Goal: Check status

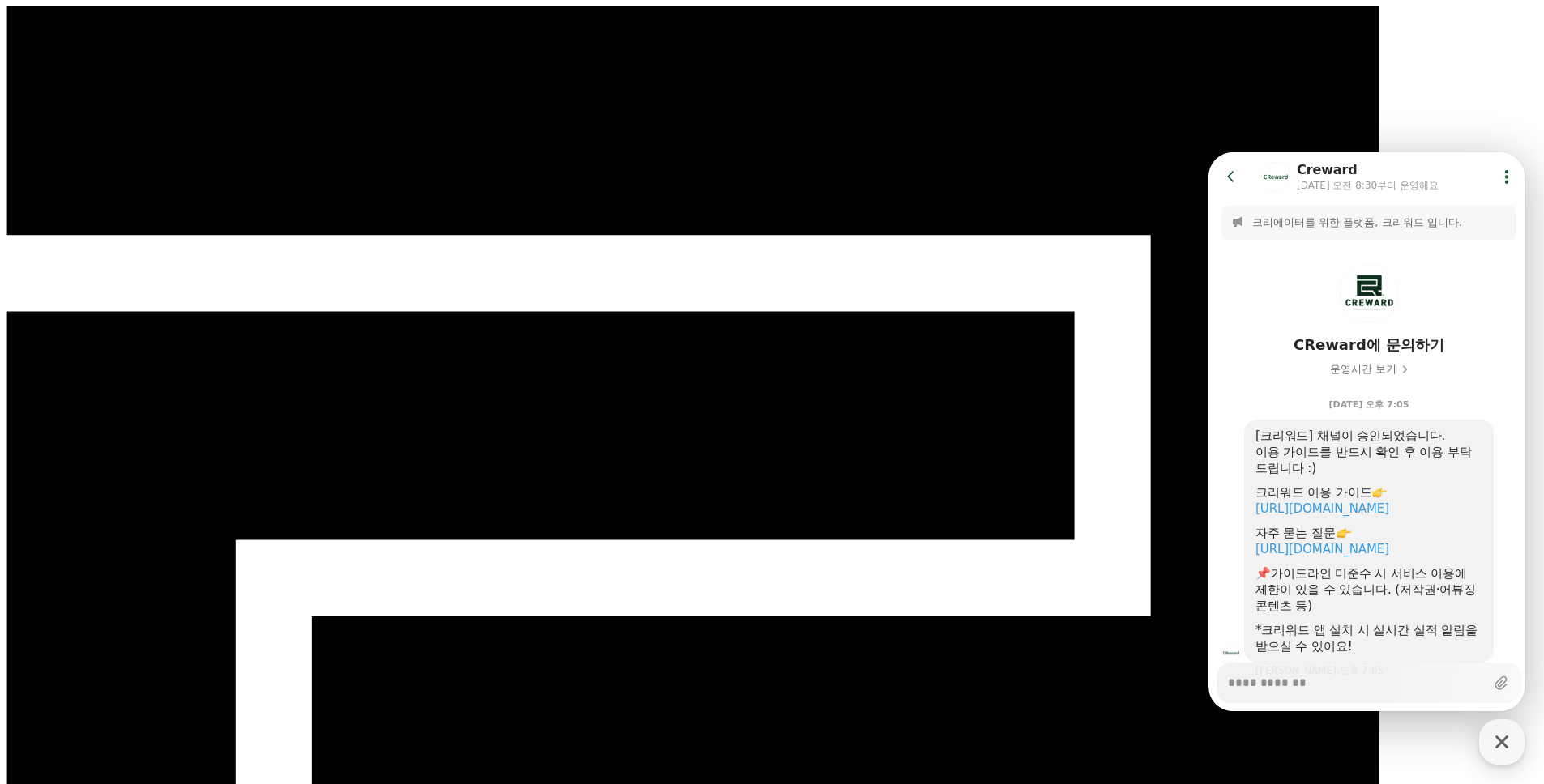
scroll to position [49, 0]
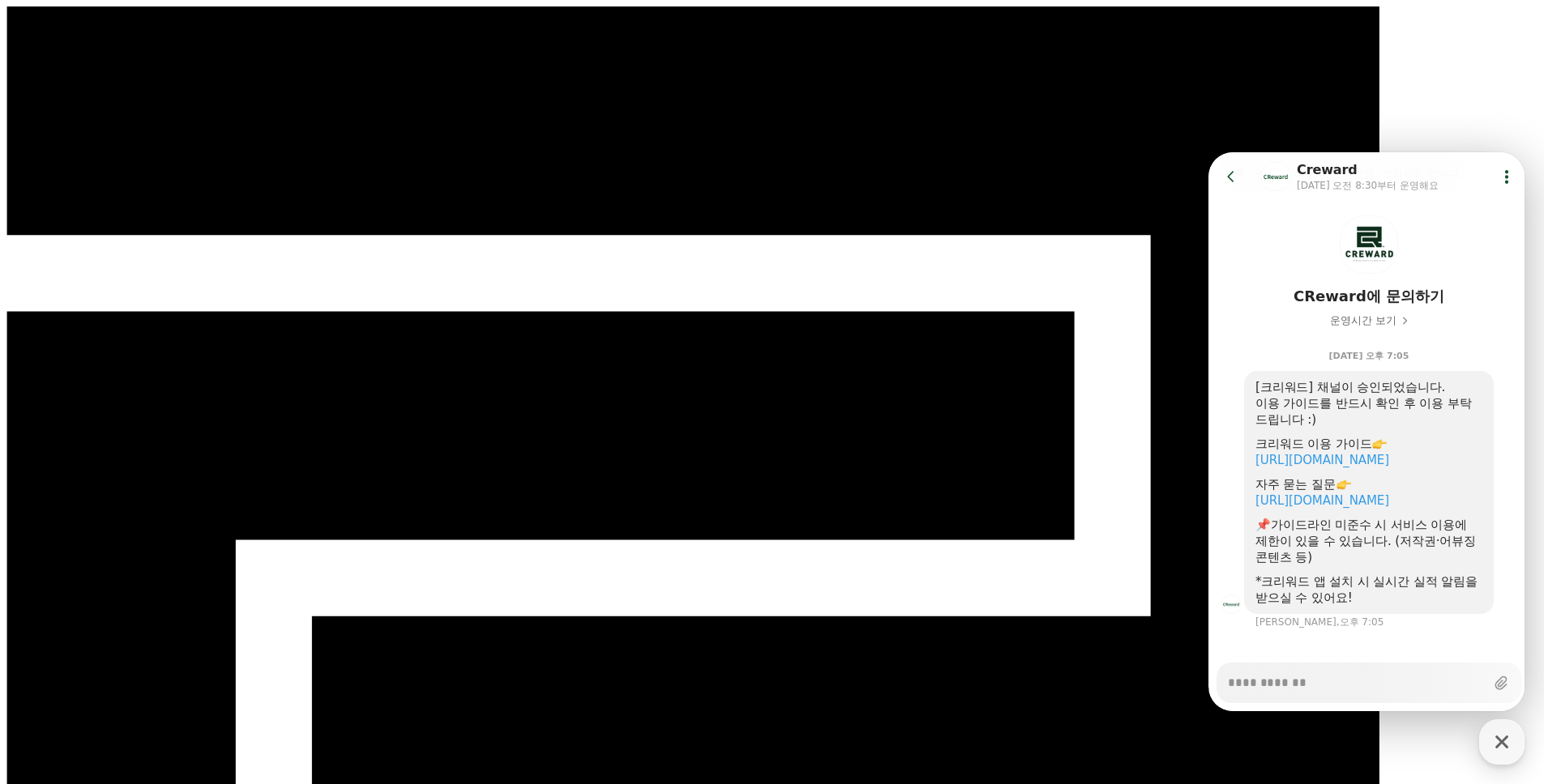
type textarea "*"
click at [1229, 165] on button "Go to previous page" at bounding box center [1237, 176] width 43 height 33
